Goal: Transaction & Acquisition: Purchase product/service

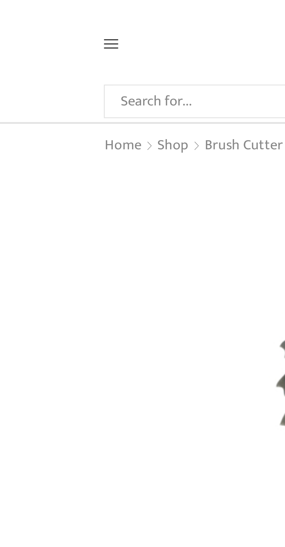
click at [42, 16] on icon at bounding box center [40, 16] width 5 height 3
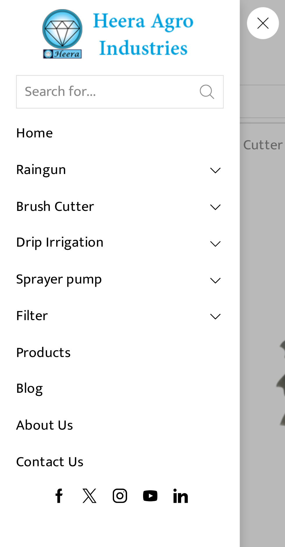
click at [75, 104] on link "Sprayer pump" at bounding box center [44, 101] width 76 height 13
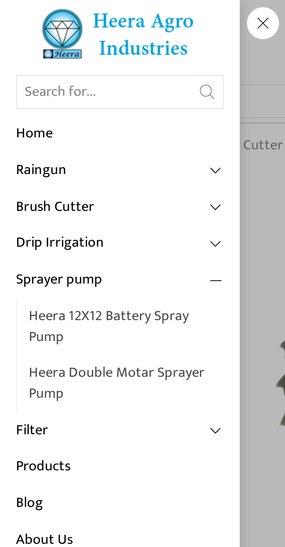
click at [74, 102] on link "Sprayer pump" at bounding box center [44, 101] width 76 height 13
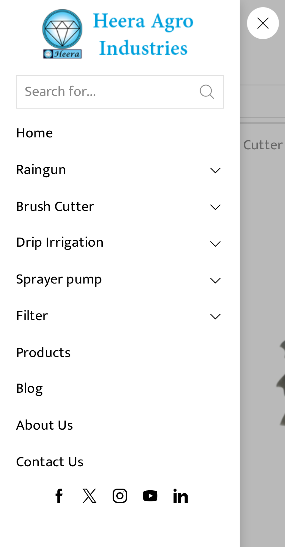
click at [75, 118] on link "Filter" at bounding box center [44, 115] width 76 height 13
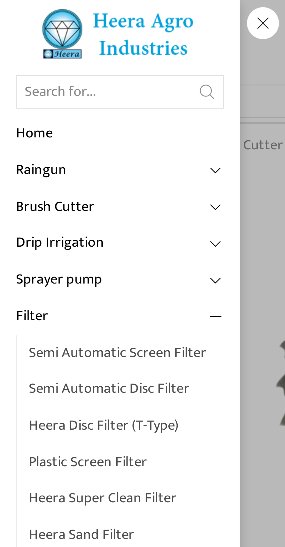
click at [78, 116] on span at bounding box center [78, 115] width 5 height 5
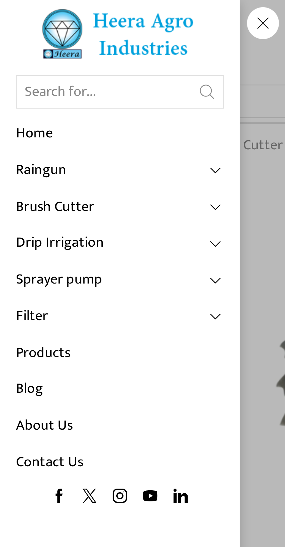
click at [79, 88] on span at bounding box center [78, 88] width 5 height 5
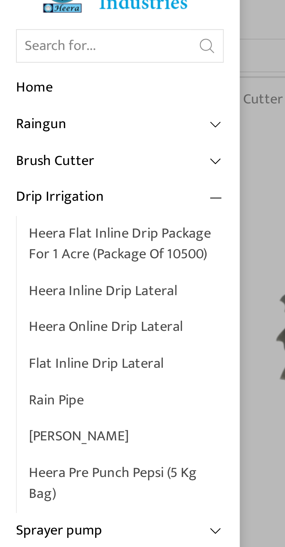
click at [78, 90] on span at bounding box center [78, 88] width 5 height 5
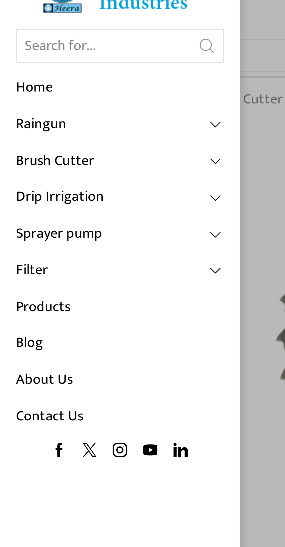
click at [79, 62] on span at bounding box center [78, 62] width 5 height 5
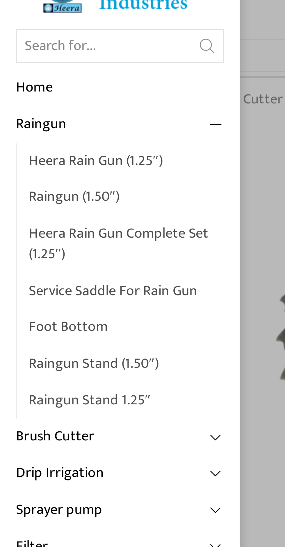
click at [54, 124] on link "Service Saddle for Rain Gun" at bounding box center [45, 122] width 71 height 13
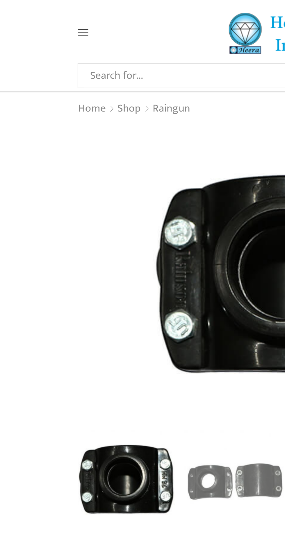
click at [43, 18] on span at bounding box center [52, 15] width 28 height 5
click at [40, 16] on icon at bounding box center [40, 15] width 5 height 5
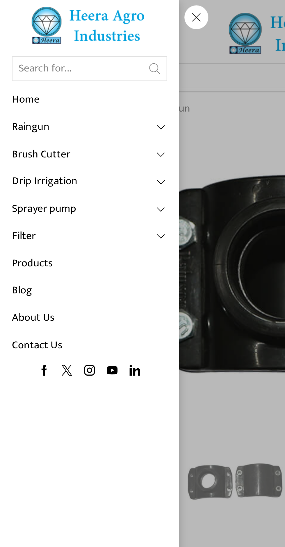
click at [79, 62] on span at bounding box center [78, 62] width 5 height 5
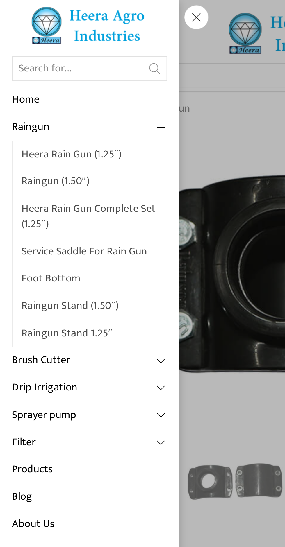
click at [25, 232] on link "Products" at bounding box center [44, 228] width 76 height 13
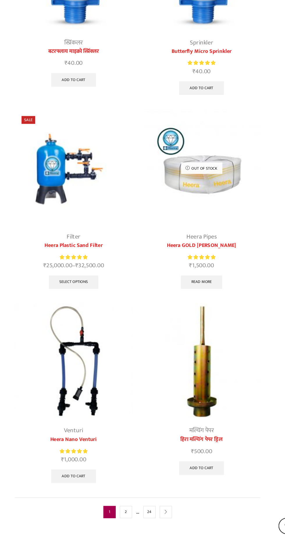
scroll to position [1668, 0]
